Goal: Register for event/course

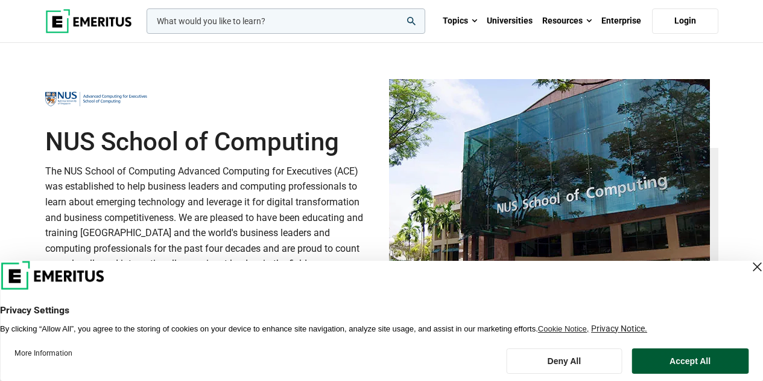
click at [686, 366] on button "Accept All" at bounding box center [690, 360] width 117 height 25
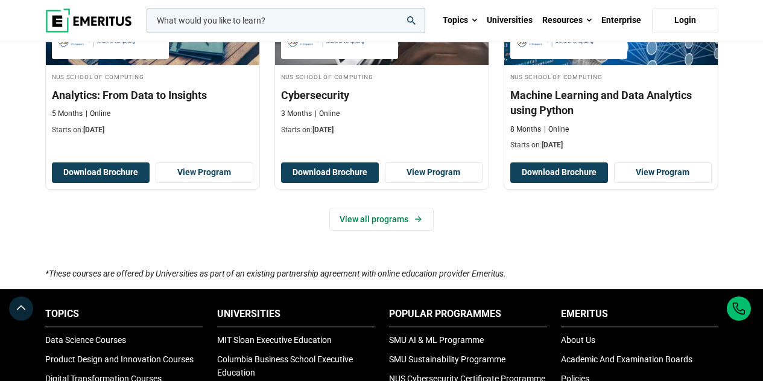
scroll to position [894, 0]
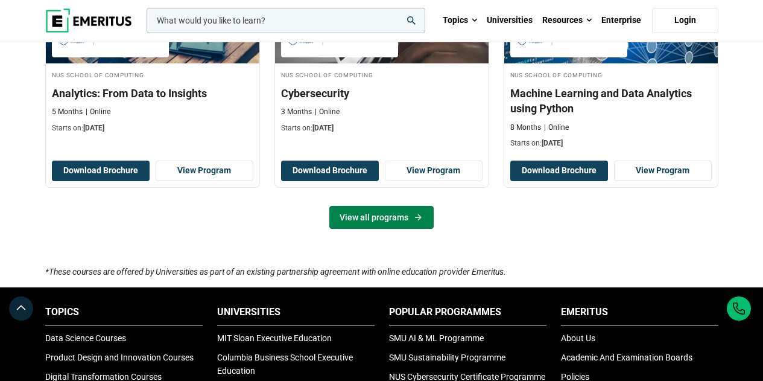
click at [415, 214] on icon at bounding box center [418, 217] width 10 height 10
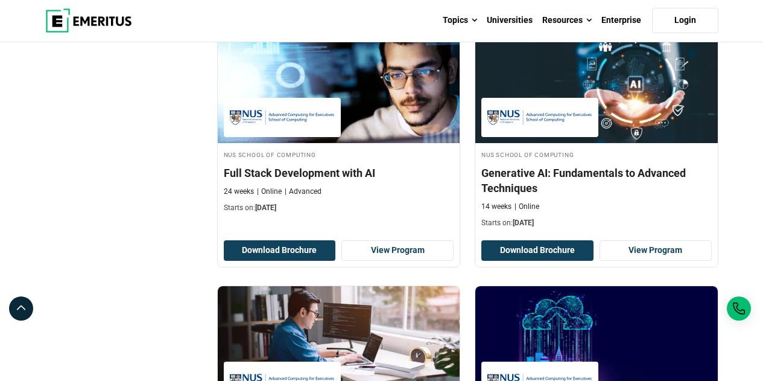
scroll to position [713, 0]
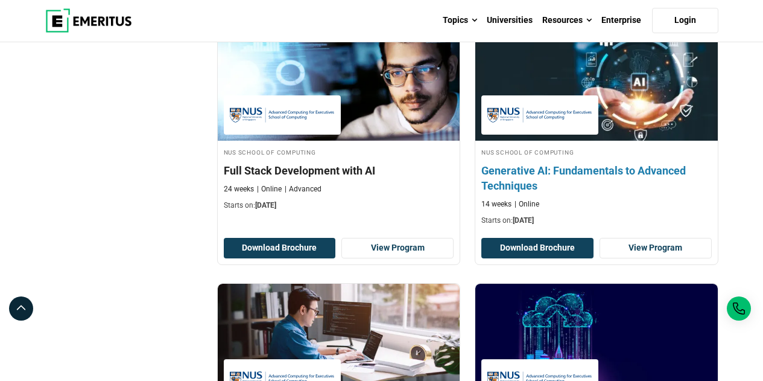
click at [512, 176] on h4 "Generative AI: Fundamentals to Advanced Techniques" at bounding box center [597, 178] width 231 height 30
